Goal: Check status: Check status

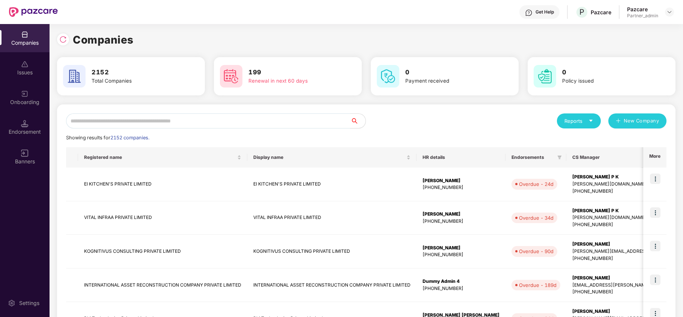
click at [11, 119] on div "Endorsement" at bounding box center [25, 127] width 50 height 28
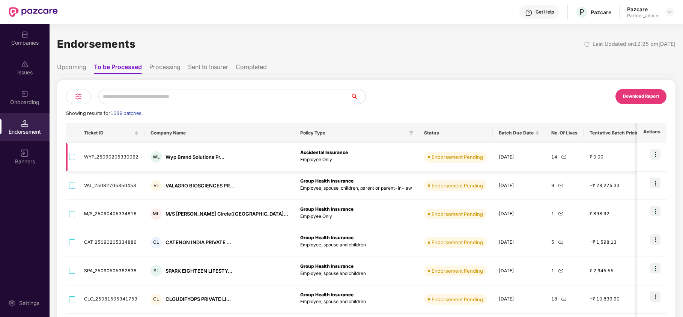
click at [654, 156] on img at bounding box center [655, 154] width 11 height 11
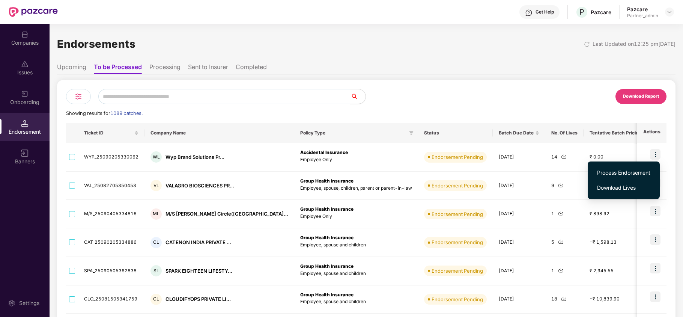
click at [396, 41] on div "Endorsements Last Updated on 12:25 pm[DATE]" at bounding box center [366, 43] width 619 height 23
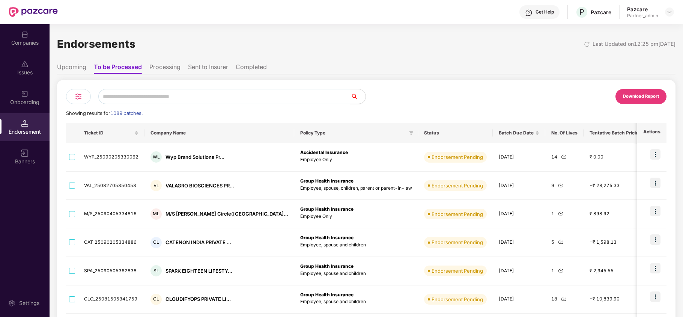
click at [164, 68] on li "Processing" at bounding box center [164, 68] width 31 height 11
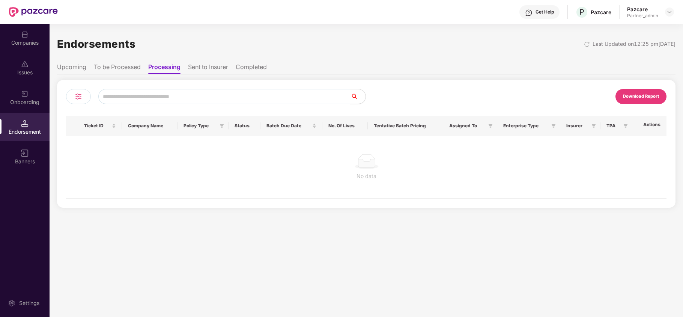
click at [200, 66] on li "Sent to Insurer" at bounding box center [208, 68] width 40 height 11
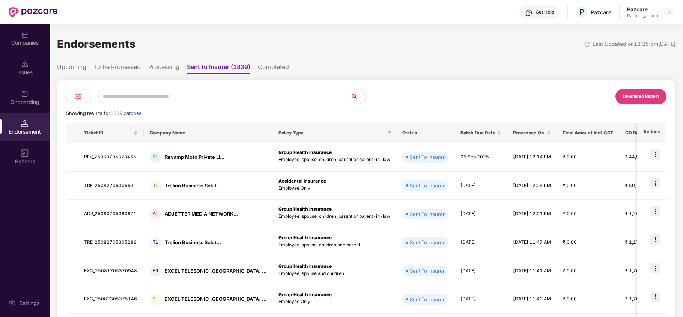
click at [244, 70] on li "Sent to Insurer (1839)" at bounding box center [218, 68] width 63 height 11
click at [292, 69] on ul "Upcoming To be Processed Processing Sent to Insurer (1839) Completed" at bounding box center [366, 66] width 619 height 15
click at [272, 68] on li "Completed" at bounding box center [273, 68] width 31 height 11
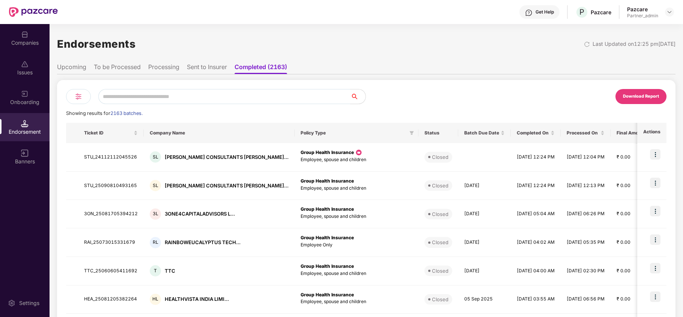
click at [202, 65] on li "Sent to Insurer" at bounding box center [207, 68] width 40 height 11
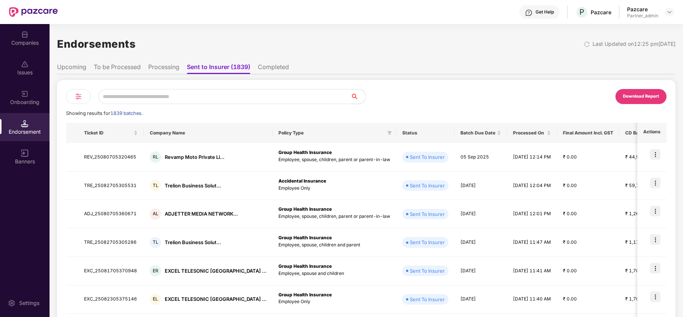
click at [110, 67] on li "To be Processed" at bounding box center [117, 68] width 47 height 11
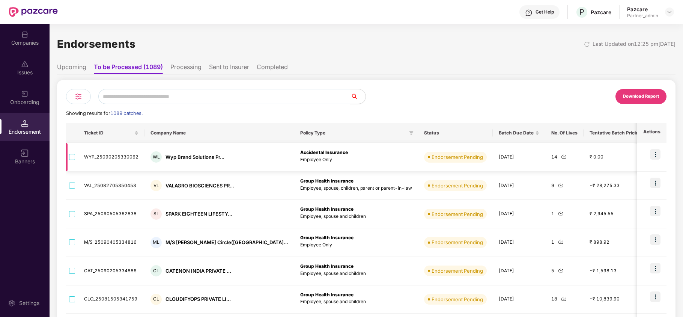
click at [657, 157] on img at bounding box center [655, 154] width 11 height 11
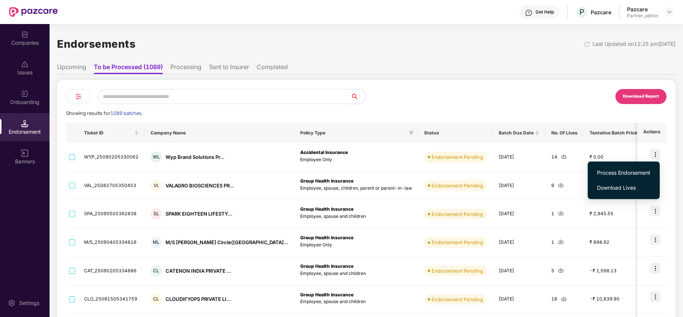
click at [460, 63] on ul "Upcoming To be Processed (1089) Processing Sent to Insurer Completed" at bounding box center [366, 66] width 619 height 15
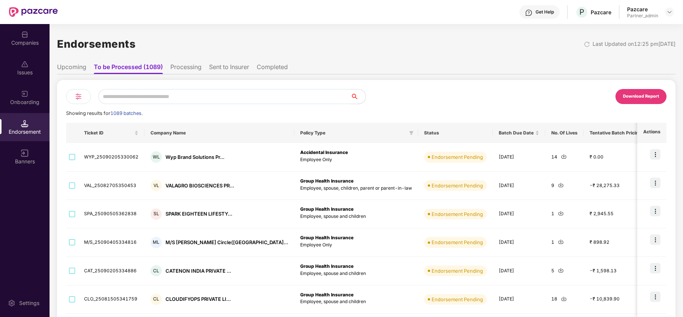
click at [454, 45] on div "Endorsements Last Updated on 12:25 pm[DATE]" at bounding box center [366, 43] width 619 height 23
click at [26, 37] on img at bounding box center [25, 35] width 8 height 8
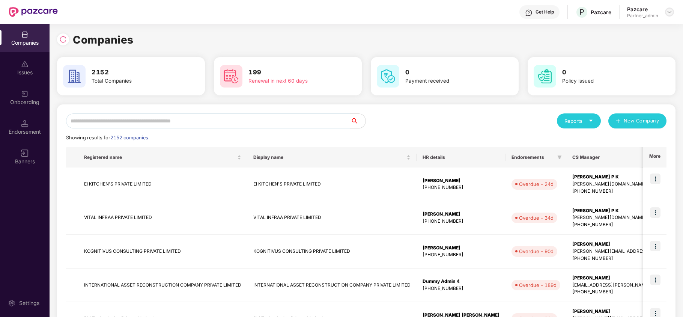
click at [668, 12] on img at bounding box center [670, 12] width 6 height 6
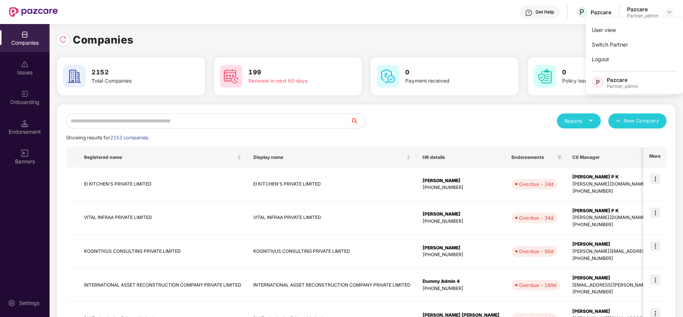
click at [472, 27] on div "Companies 2152 Total Companies 199 Renewal in next 60 days 0 Payment received 0…" at bounding box center [366, 285] width 619 height 522
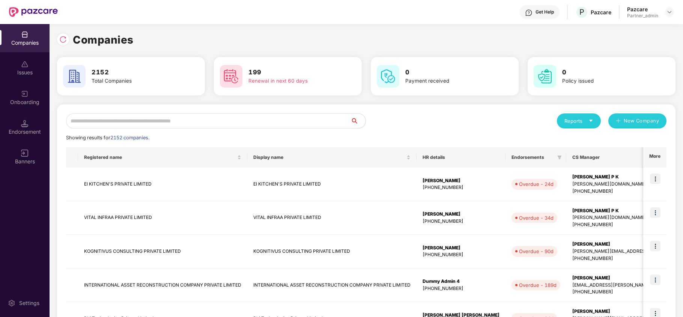
click at [572, 119] on div "Reports" at bounding box center [579, 121] width 29 height 8
click at [567, 139] on div "Companies" at bounding box center [575, 141] width 27 height 8
click at [457, 38] on div "Companies" at bounding box center [366, 40] width 619 height 17
click at [425, 38] on div "Companies" at bounding box center [366, 40] width 619 height 17
click at [63, 43] on img at bounding box center [63, 40] width 8 height 8
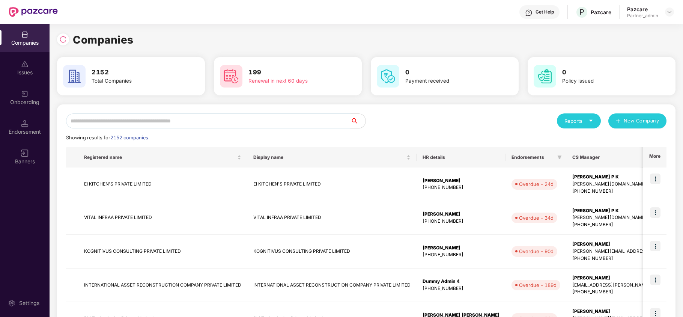
click at [180, 121] on input "text" at bounding box center [208, 120] width 285 height 15
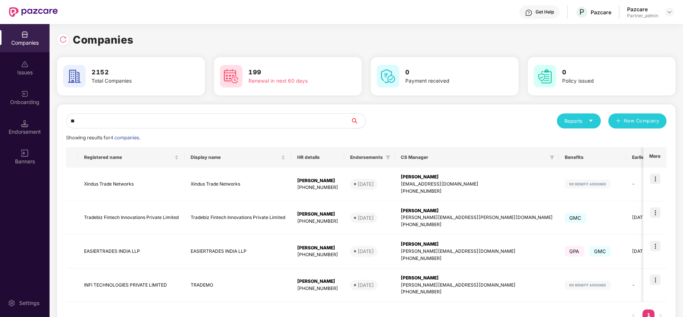
type input "*"
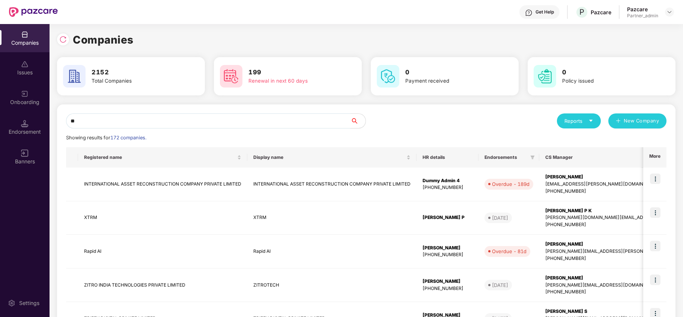
type input "*"
